Goal: Task Accomplishment & Management: Manage account settings

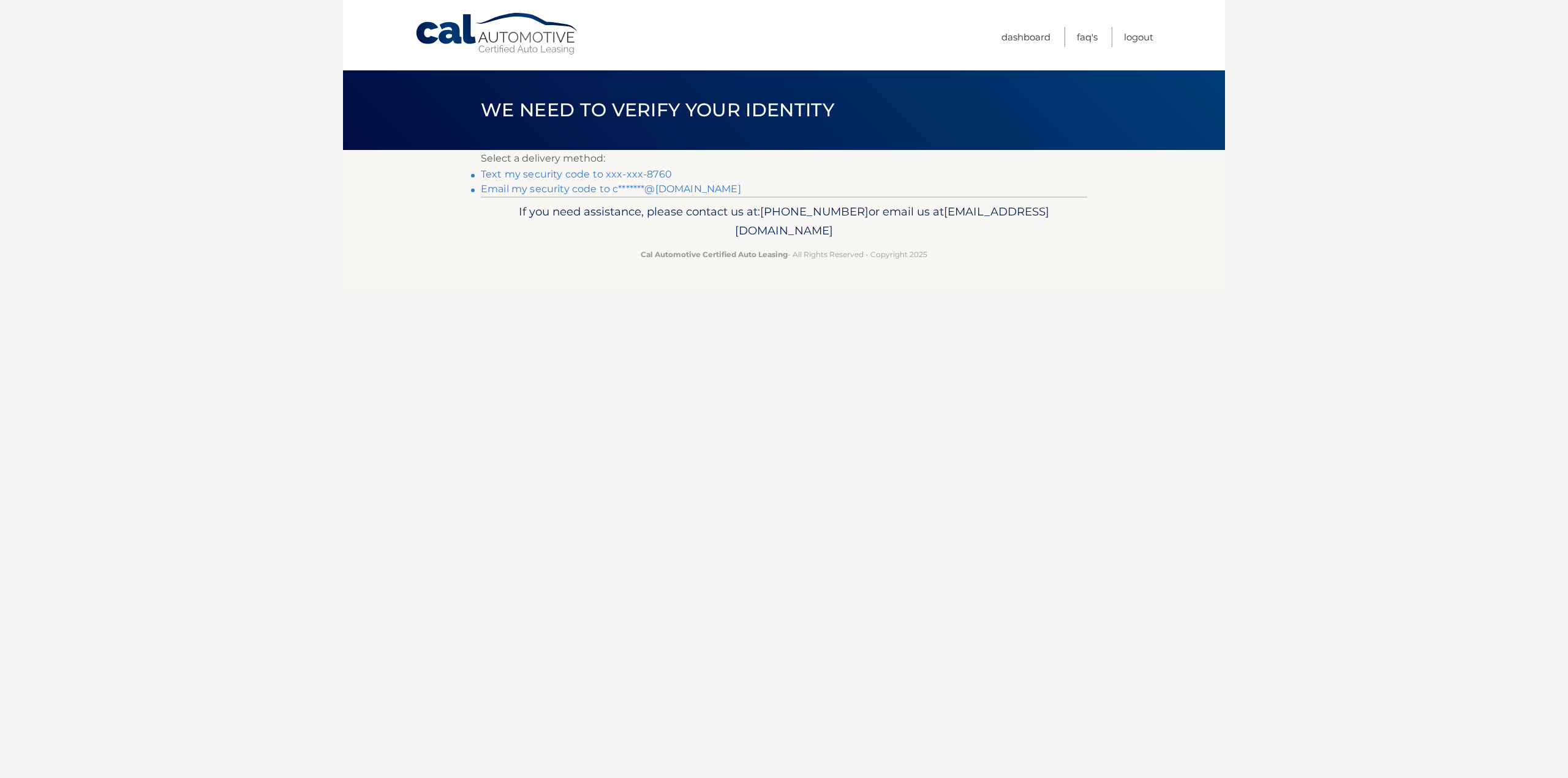
click at [567, 189] on link "Email my security code to c*******@gmail.com" at bounding box center [611, 189] width 260 height 12
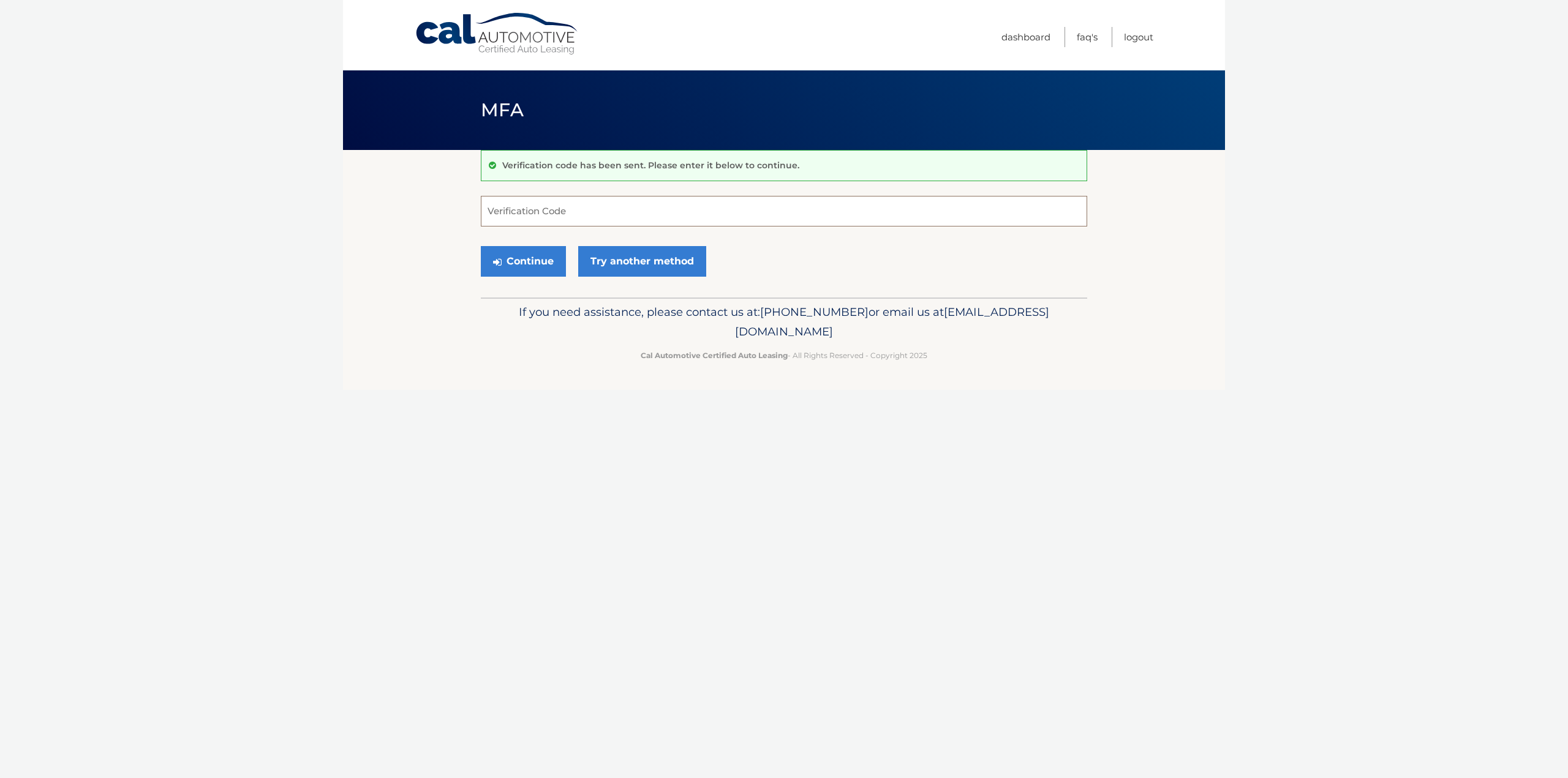
click at [522, 212] on input "Verification Code" at bounding box center [784, 212] width 607 height 31
paste input "220217"
click at [516, 257] on button "Continue" at bounding box center [523, 262] width 85 height 31
click at [538, 212] on input "220217" at bounding box center [784, 212] width 607 height 31
type input "220217"
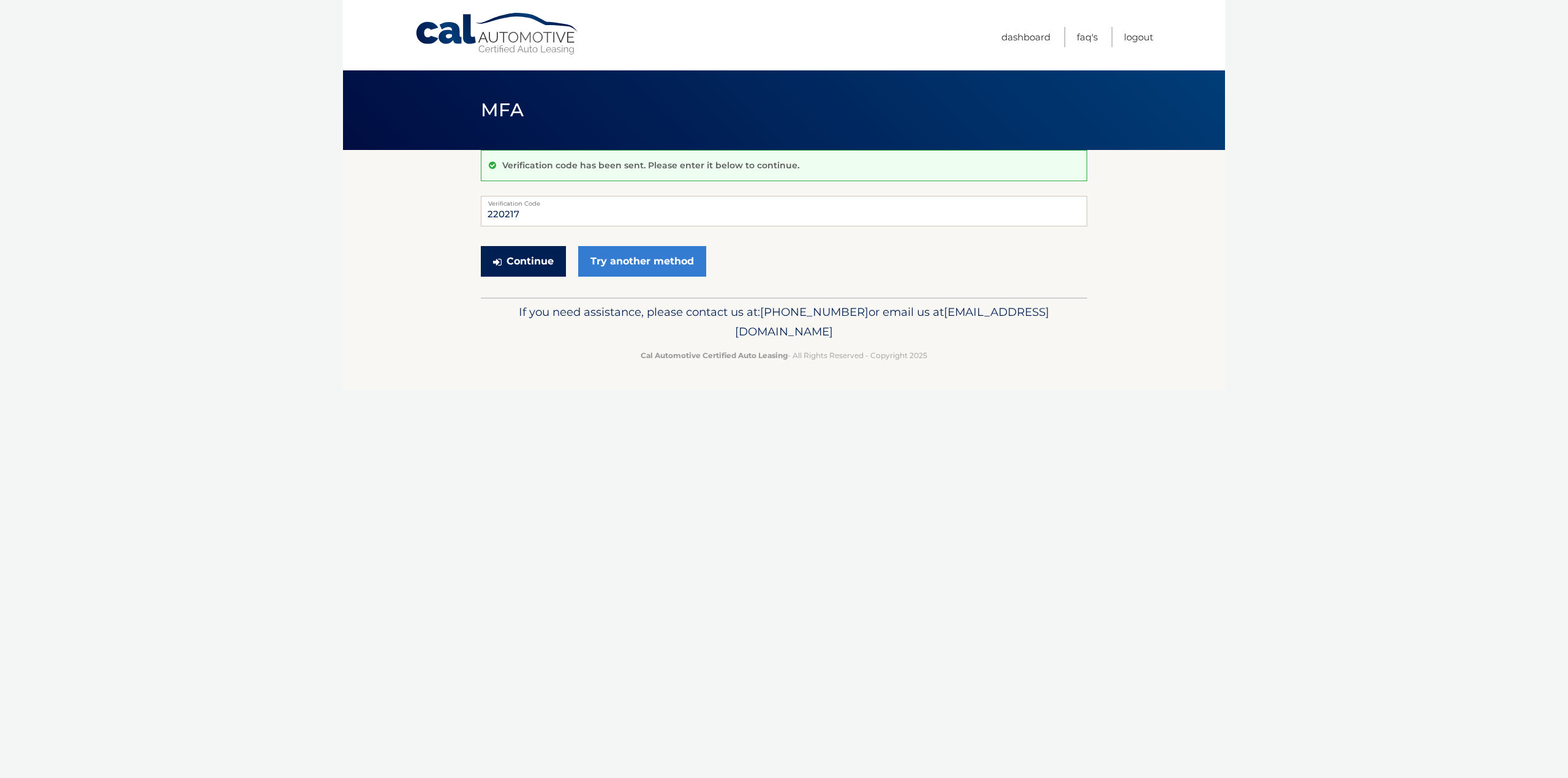
click at [527, 259] on button "Continue" at bounding box center [523, 262] width 85 height 31
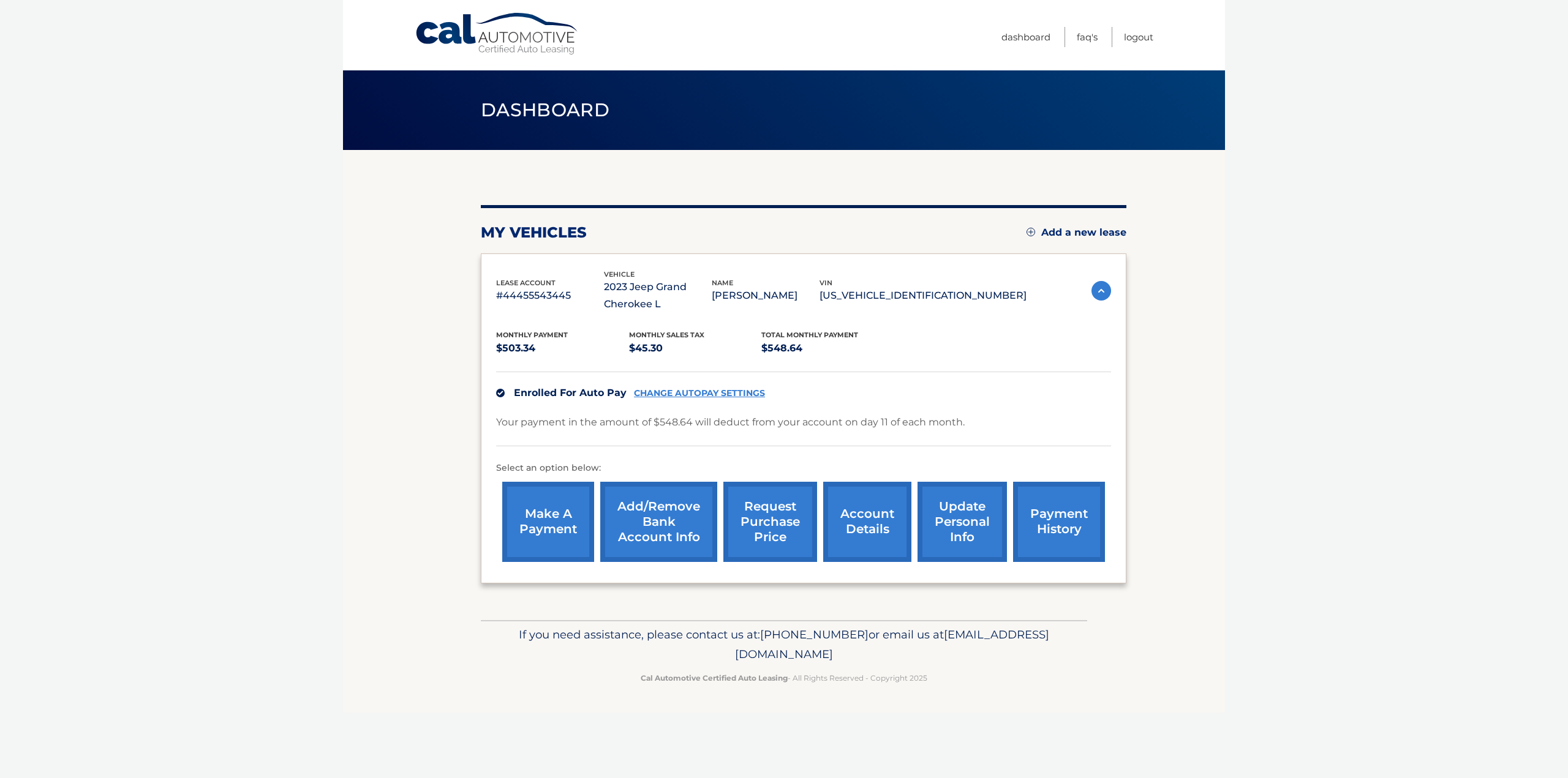
click at [1068, 532] on link "payment history" at bounding box center [1059, 522] width 92 height 80
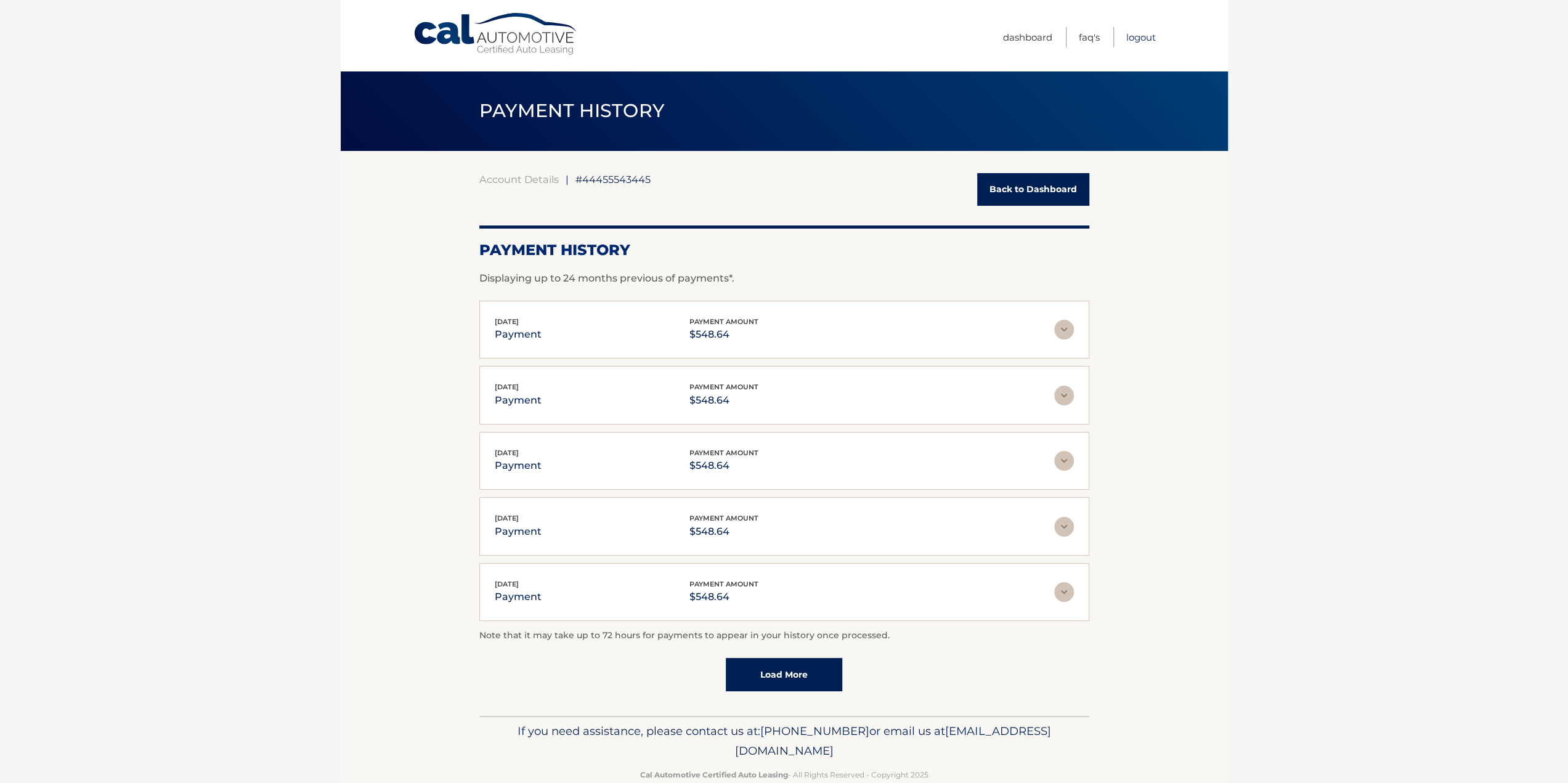
click at [1135, 36] on link "Logout" at bounding box center [1141, 37] width 30 height 21
